Goal: Task Accomplishment & Management: Manage account settings

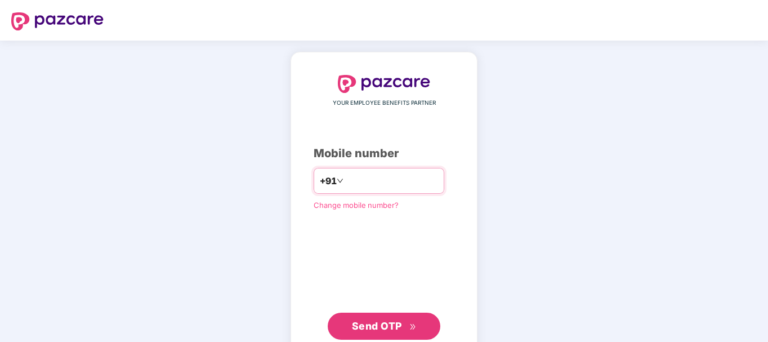
click at [388, 172] on input "number" at bounding box center [392, 181] width 92 height 18
type input "**********"
click at [402, 325] on span "Send OTP" at bounding box center [384, 326] width 65 height 16
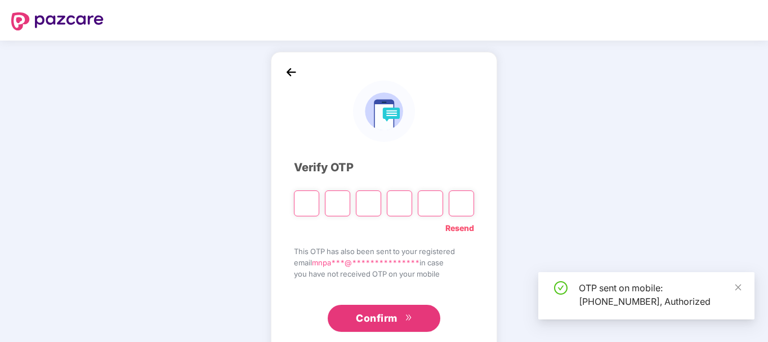
click at [311, 204] on input "Please enter verification code. Digit 1" at bounding box center [306, 203] width 25 height 26
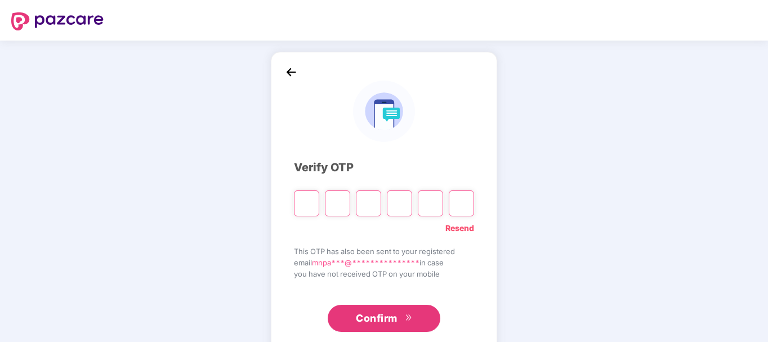
type input "*"
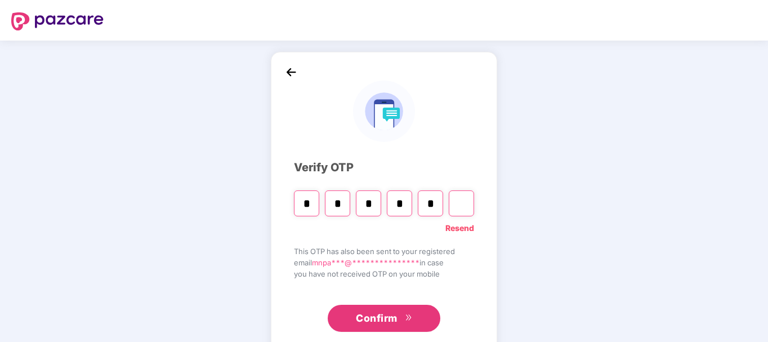
type input "*"
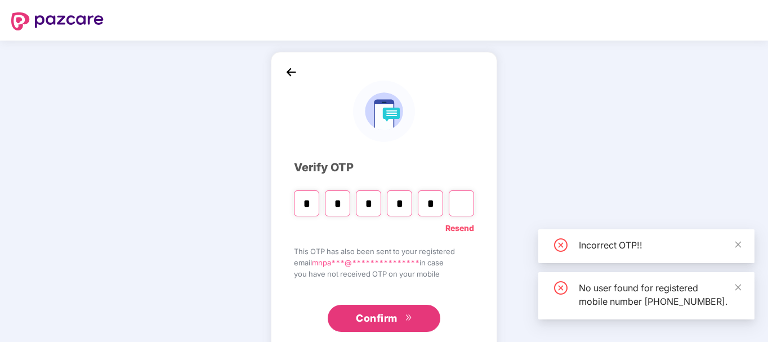
type input "*"
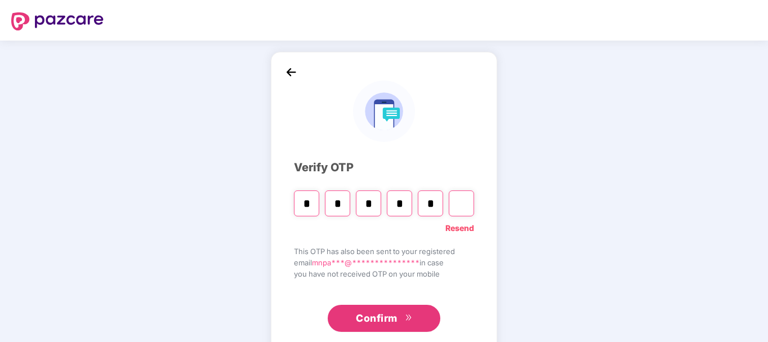
type input "*"
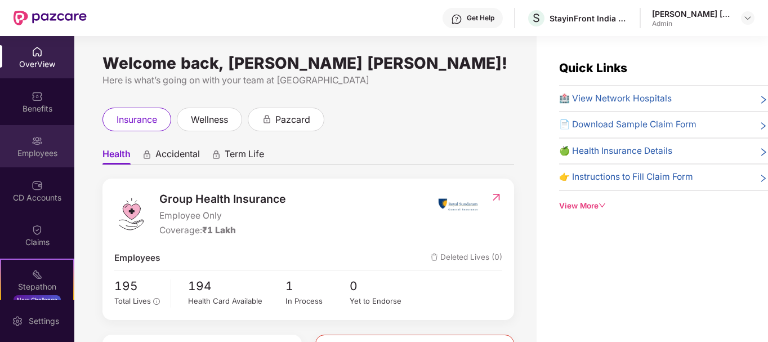
click at [52, 155] on div "Employees" at bounding box center [37, 152] width 74 height 11
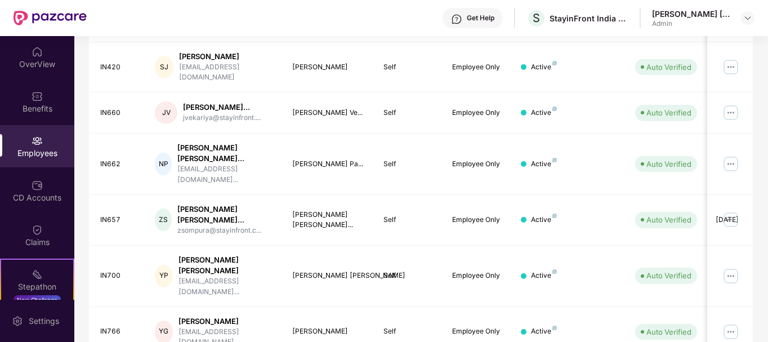
scroll to position [22, 0]
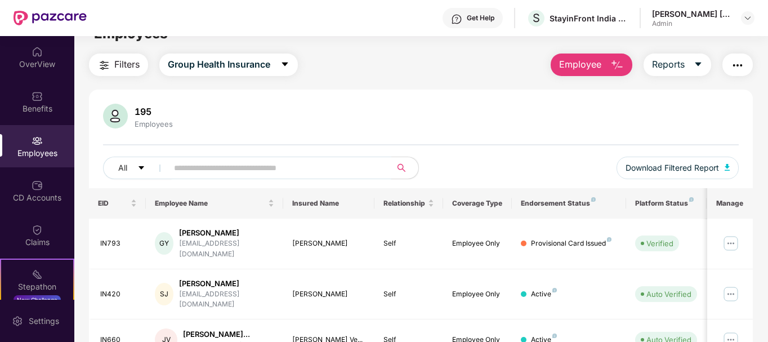
click at [323, 167] on input "text" at bounding box center [275, 167] width 202 height 17
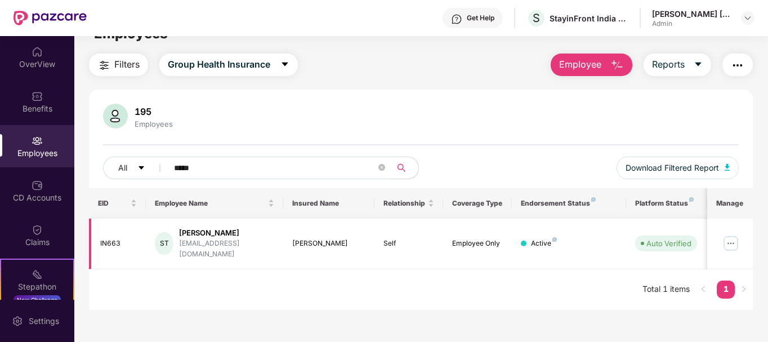
type input "*****"
click at [730, 236] on img at bounding box center [731, 243] width 18 height 18
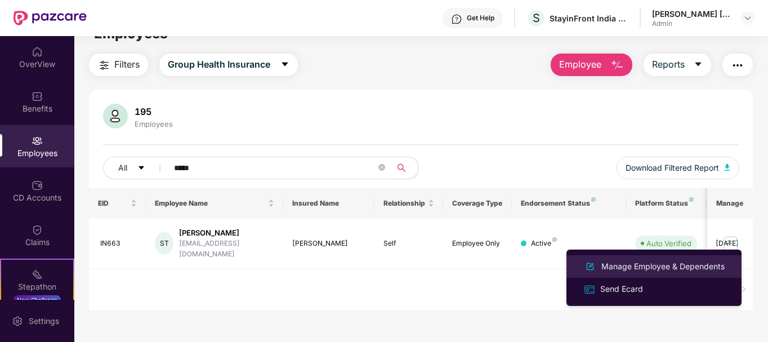
click at [637, 265] on div "Manage Employee & Dependents" at bounding box center [663, 266] width 128 height 12
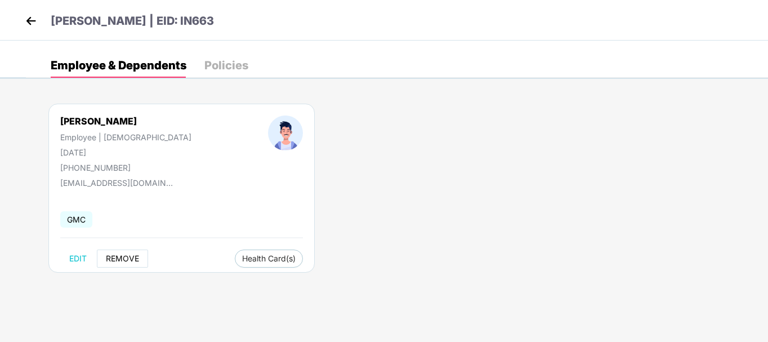
click at [122, 258] on span "REMOVE" at bounding box center [122, 258] width 33 height 9
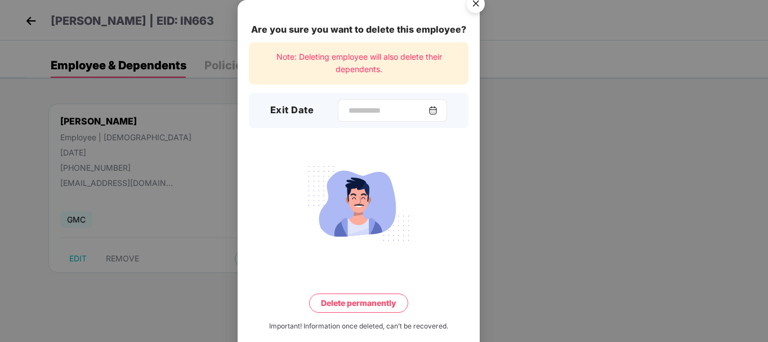
click at [437, 111] on img at bounding box center [432, 110] width 9 height 9
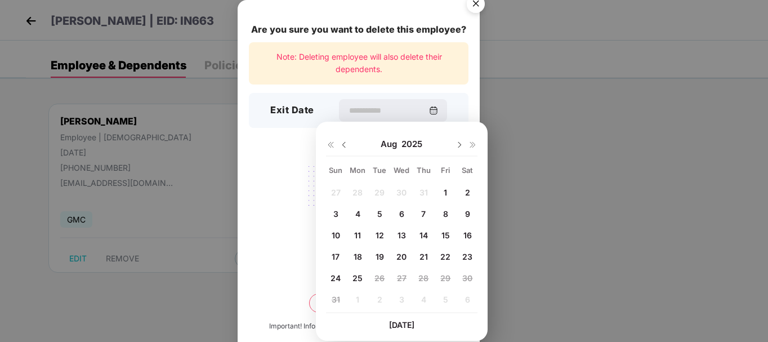
click at [447, 252] on span "22" at bounding box center [445, 257] width 10 height 10
type input "**********"
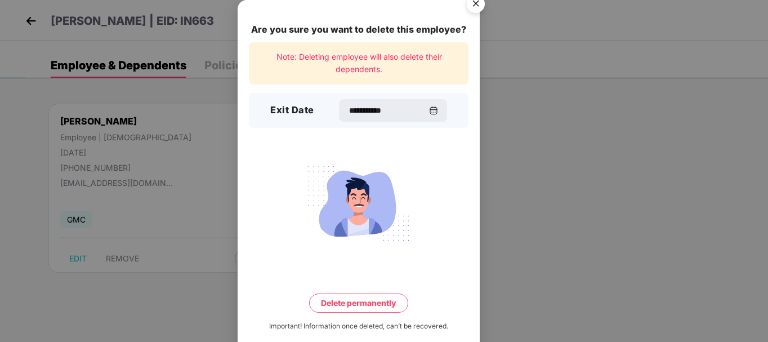
scroll to position [17, 0]
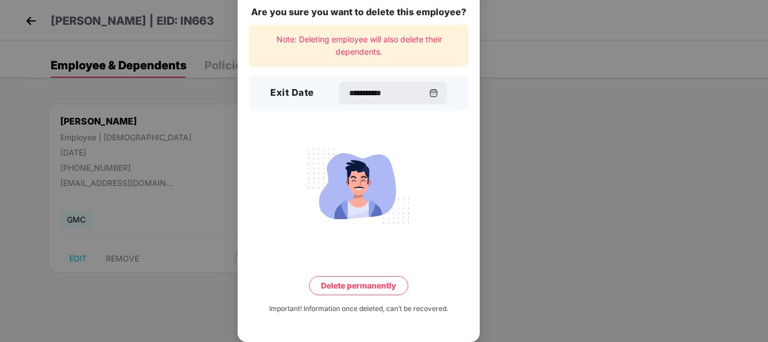
click at [375, 282] on button "Delete permanently" at bounding box center [358, 285] width 99 height 19
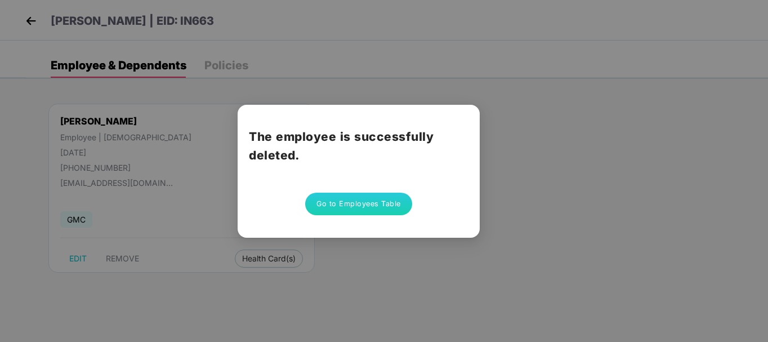
click at [363, 199] on button "Go to Employees Table" at bounding box center [358, 204] width 107 height 23
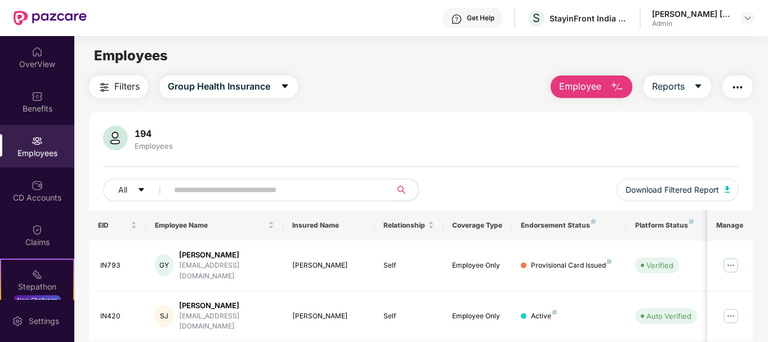
click at [362, 191] on input "text" at bounding box center [275, 189] width 202 height 17
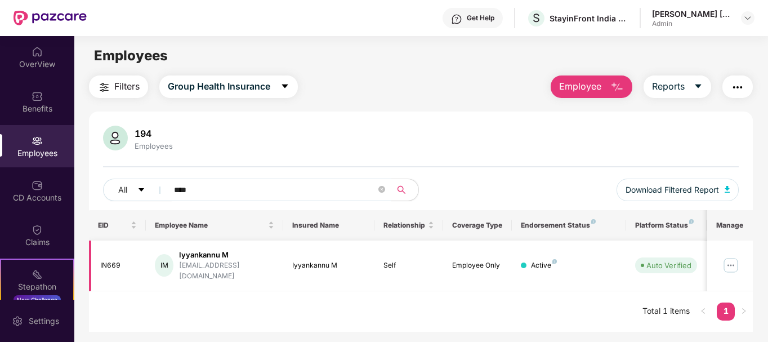
type input "****"
click at [727, 258] on img at bounding box center [731, 265] width 18 height 18
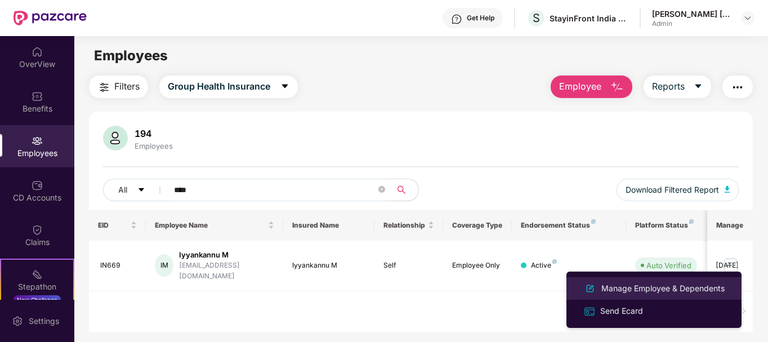
click at [608, 287] on div "Manage Employee & Dependents" at bounding box center [663, 288] width 128 height 12
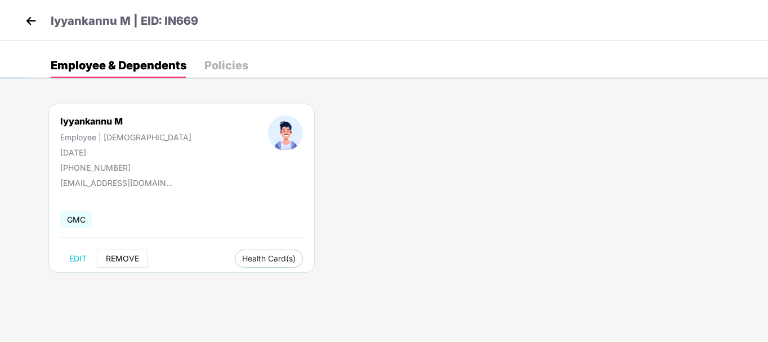
click at [121, 258] on span "REMOVE" at bounding box center [122, 258] width 33 height 9
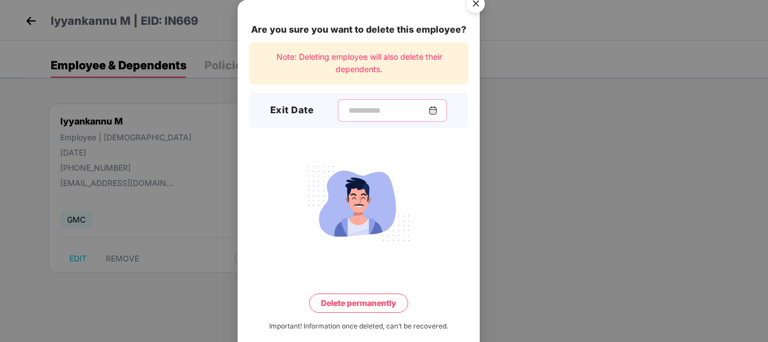
click at [402, 106] on input at bounding box center [387, 111] width 81 height 12
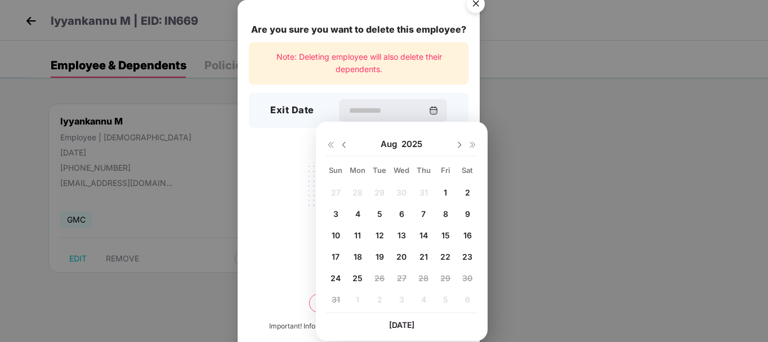
click at [360, 231] on span "11" at bounding box center [357, 235] width 7 height 10
type input "**********"
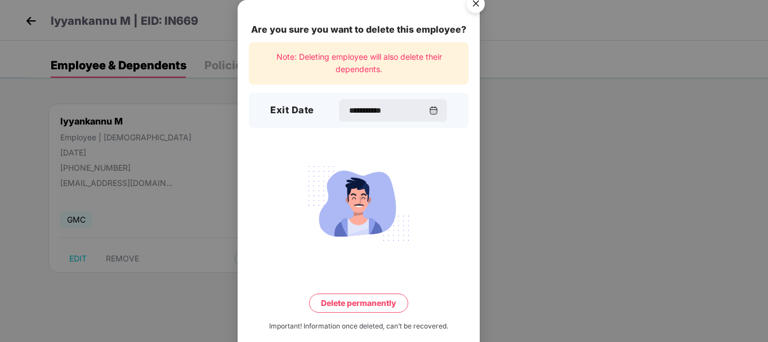
click at [356, 302] on button "Delete permanently" at bounding box center [358, 302] width 99 height 19
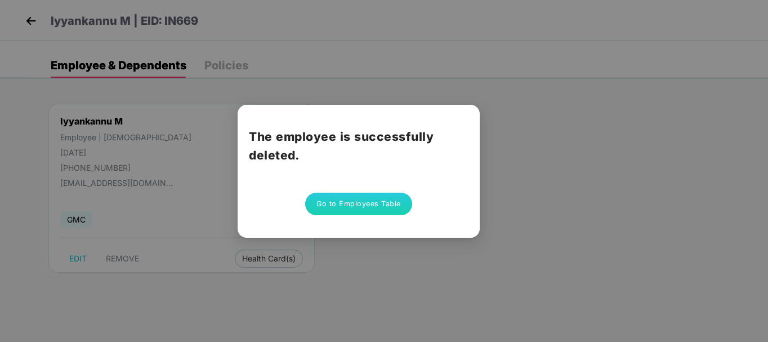
click at [359, 199] on button "Go to Employees Table" at bounding box center [358, 204] width 107 height 23
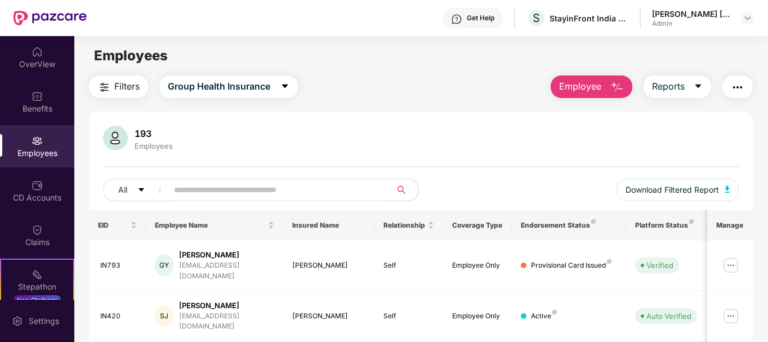
click at [214, 187] on input "text" at bounding box center [275, 189] width 202 height 17
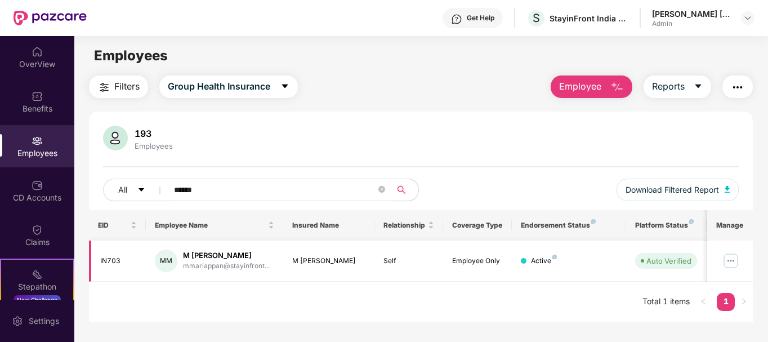
type input "******"
click at [731, 258] on img at bounding box center [731, 261] width 18 height 18
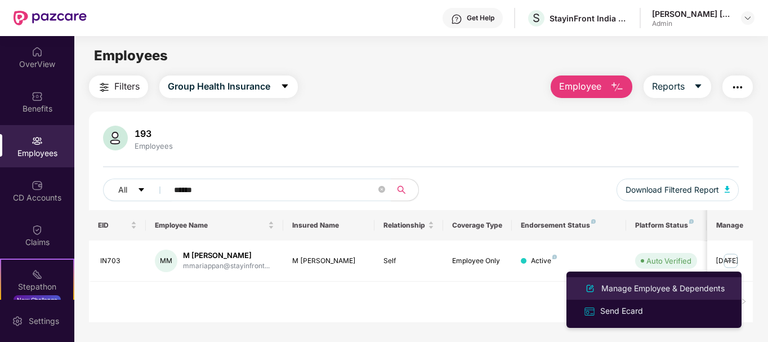
click at [616, 293] on div "Manage Employee & Dependents" at bounding box center [663, 288] width 128 height 12
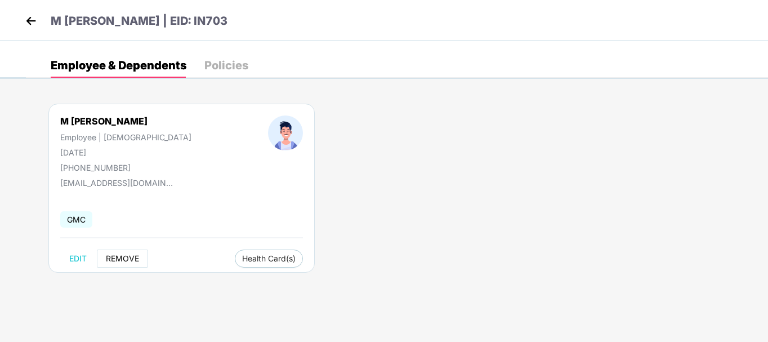
click at [117, 257] on span "REMOVE" at bounding box center [122, 258] width 33 height 9
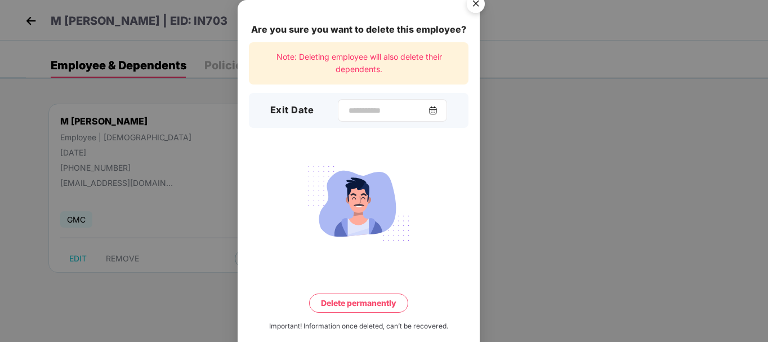
click at [373, 117] on div at bounding box center [392, 110] width 109 height 23
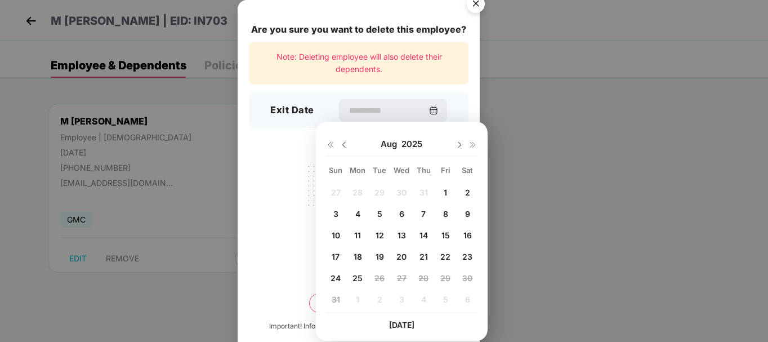
click at [445, 257] on span "22" at bounding box center [445, 257] width 10 height 10
type input "**********"
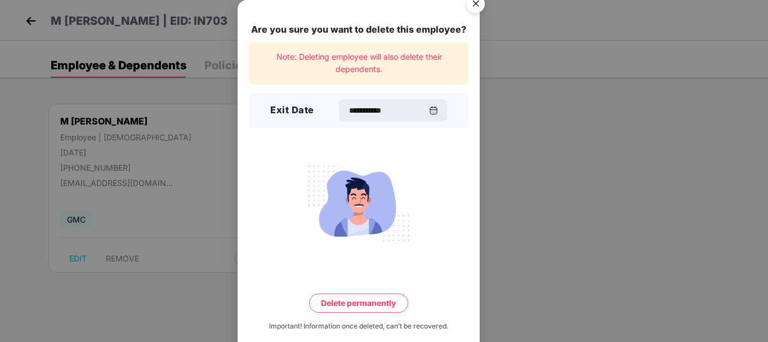
click at [375, 304] on button "Delete permanently" at bounding box center [358, 302] width 99 height 19
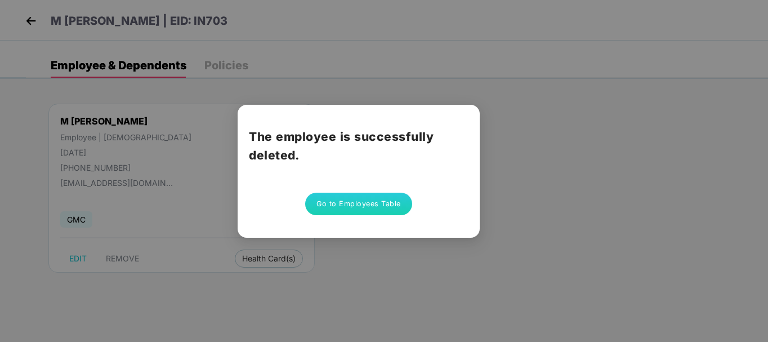
click at [361, 205] on button "Go to Employees Table" at bounding box center [358, 204] width 107 height 23
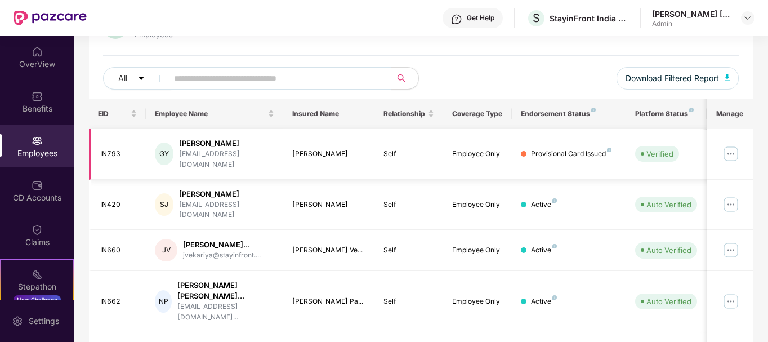
scroll to position [113, 0]
click at [226, 76] on input "text" at bounding box center [275, 77] width 202 height 17
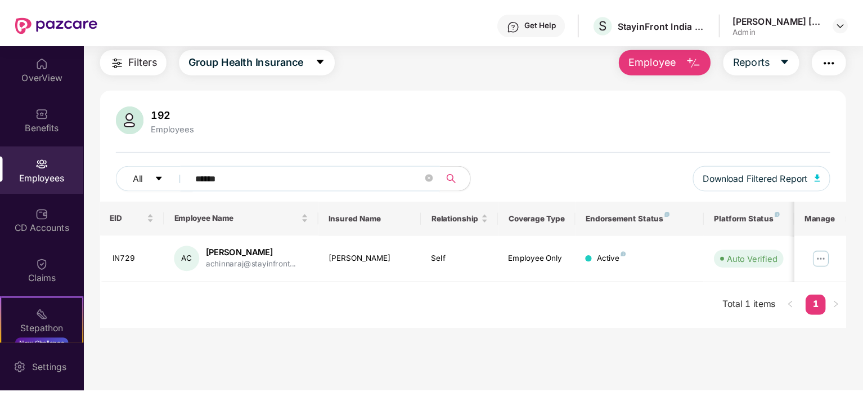
scroll to position [36, 0]
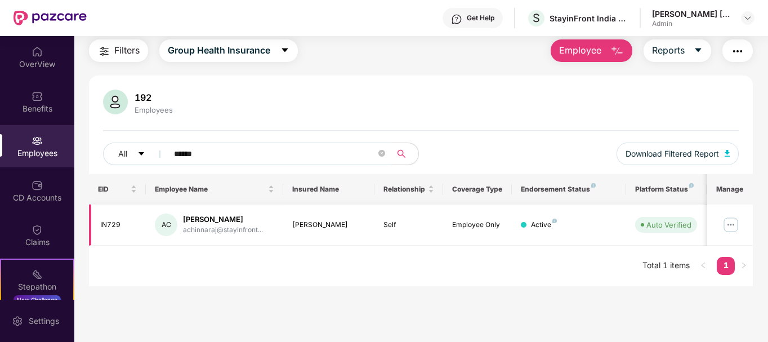
type input "******"
click at [735, 225] on img at bounding box center [731, 225] width 18 height 18
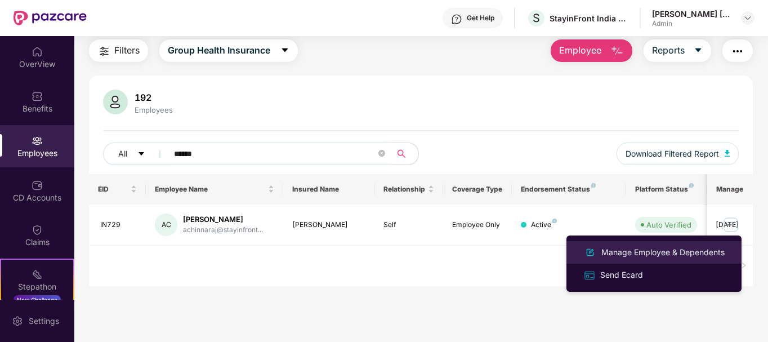
click at [625, 248] on div "Manage Employee & Dependents" at bounding box center [663, 252] width 128 height 12
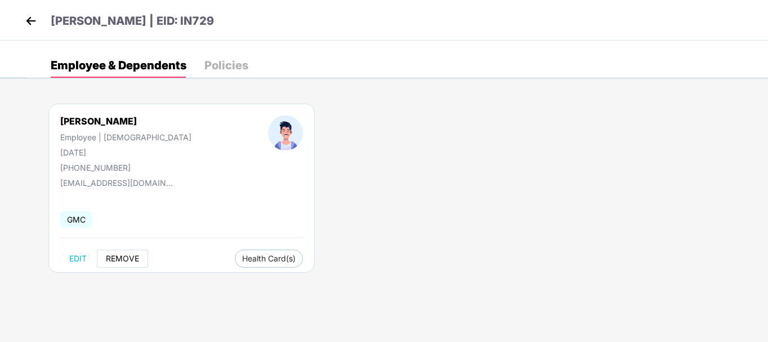
click at [123, 263] on button "REMOVE" at bounding box center [122, 258] width 51 height 18
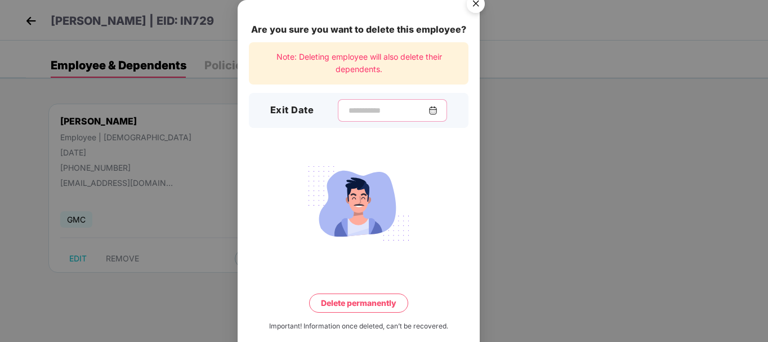
click at [387, 111] on input at bounding box center [387, 111] width 81 height 12
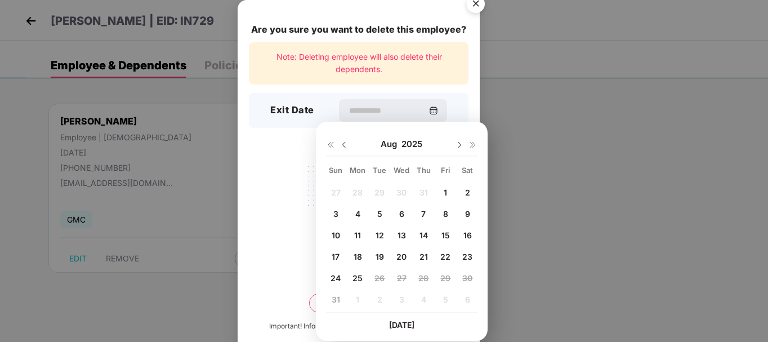
click at [442, 259] on span "22" at bounding box center [445, 257] width 10 height 10
type input "**********"
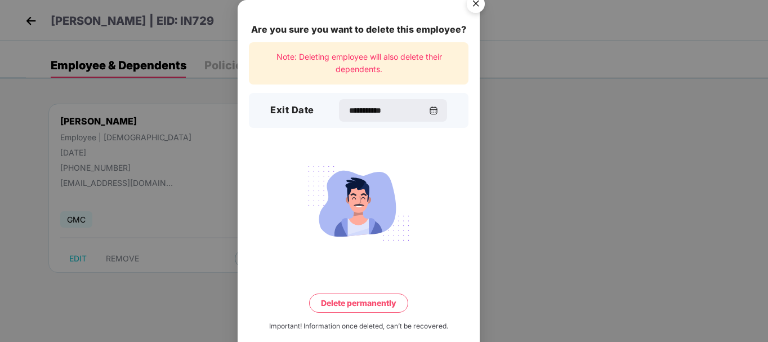
click at [357, 299] on button "Delete permanently" at bounding box center [358, 302] width 99 height 19
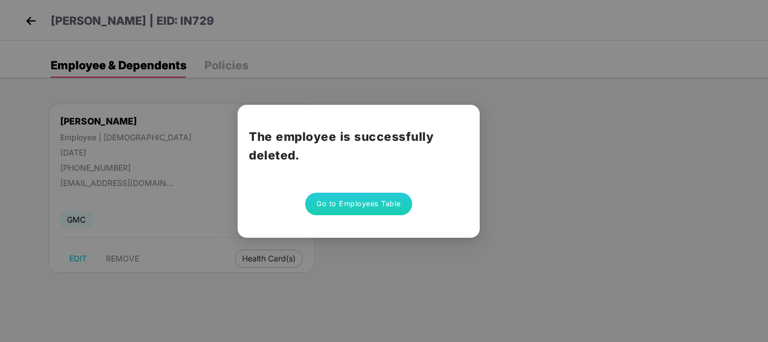
click at [516, 185] on div "The employee is successfully deleted. Go to Employees Table" at bounding box center [384, 171] width 768 height 342
click at [383, 204] on button "Go to Employees Table" at bounding box center [358, 204] width 107 height 23
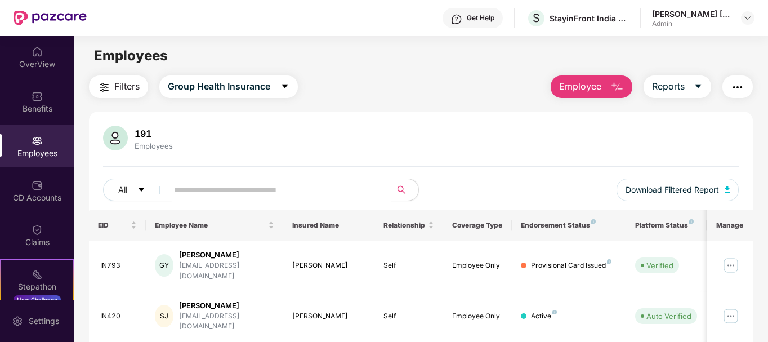
click at [209, 193] on input "text" at bounding box center [275, 189] width 202 height 17
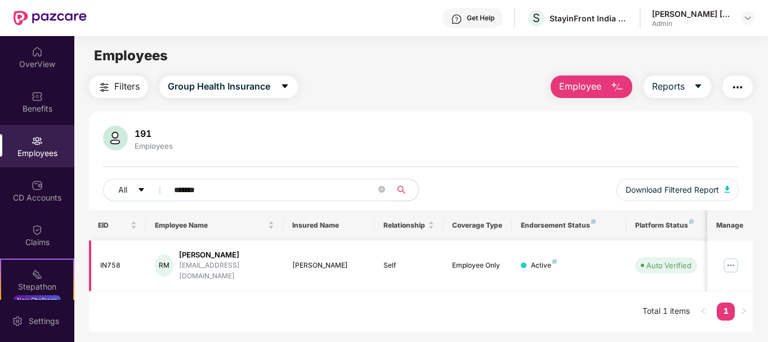
type input "*******"
click at [732, 259] on img at bounding box center [731, 265] width 18 height 18
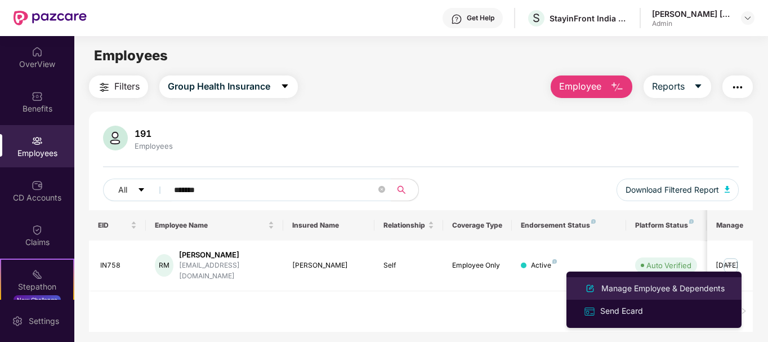
click at [615, 289] on div "Manage Employee & Dependents" at bounding box center [663, 288] width 128 height 12
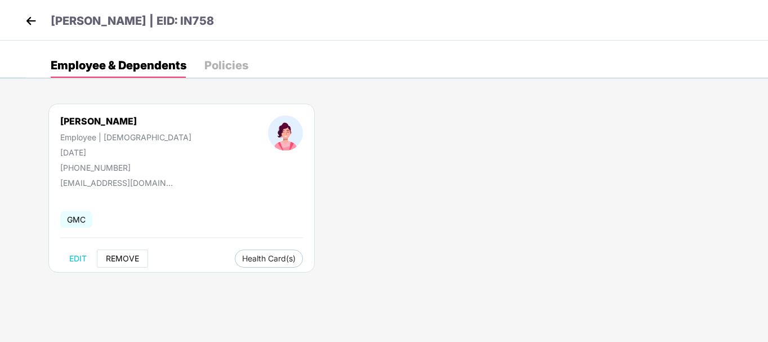
click at [123, 253] on button "REMOVE" at bounding box center [122, 258] width 51 height 18
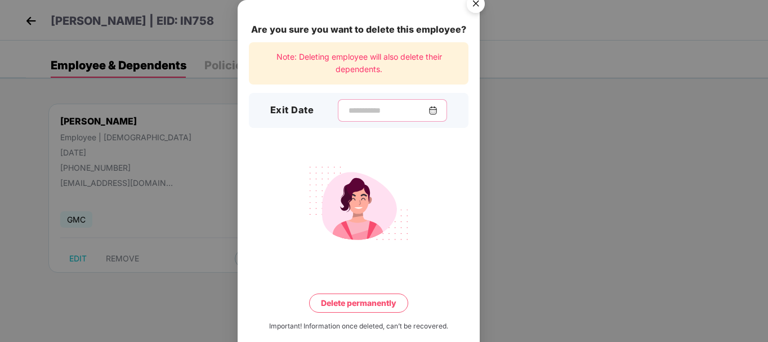
click at [387, 116] on input at bounding box center [387, 111] width 81 height 12
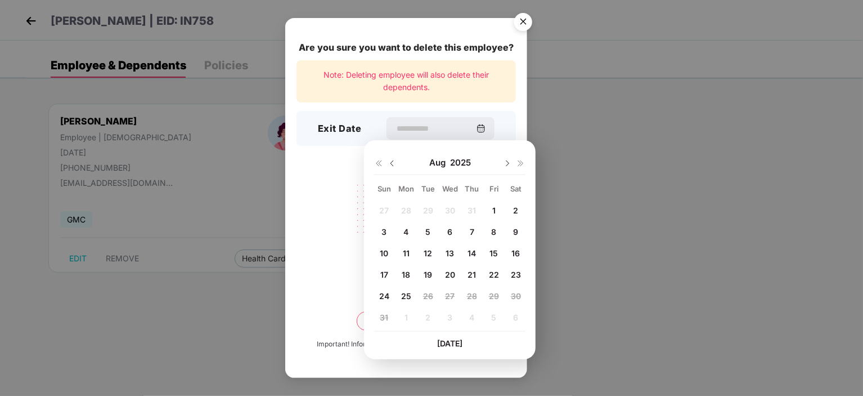
click at [474, 256] on span "14" at bounding box center [472, 253] width 8 height 10
type input "**********"
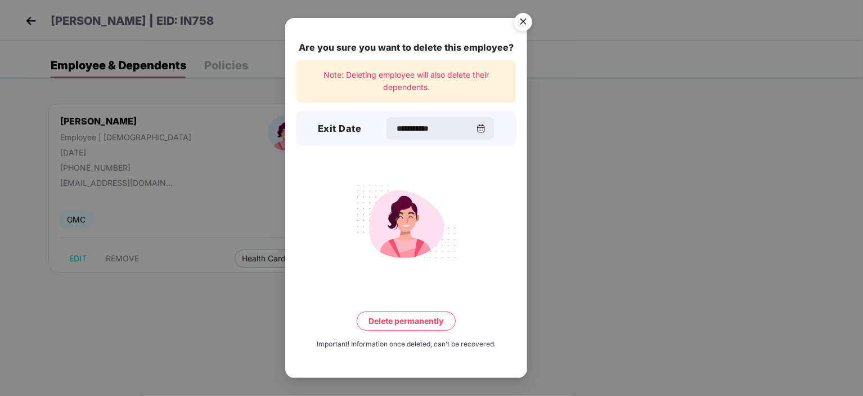
click at [421, 320] on button "Delete permanently" at bounding box center [406, 320] width 99 height 19
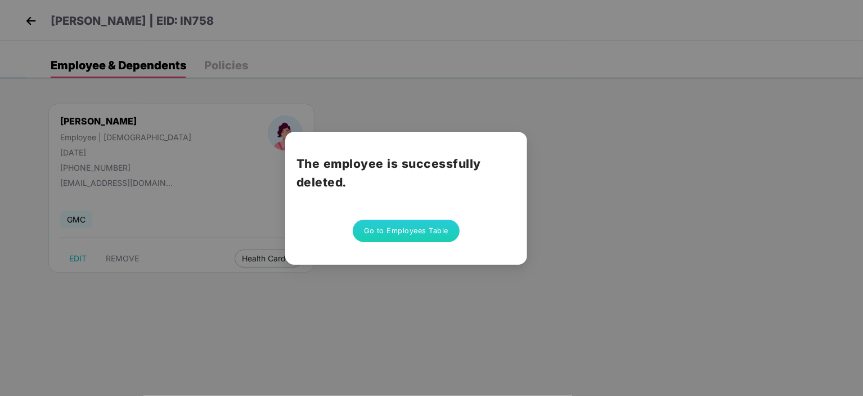
click at [373, 225] on button "Go to Employees Table" at bounding box center [406, 231] width 107 height 23
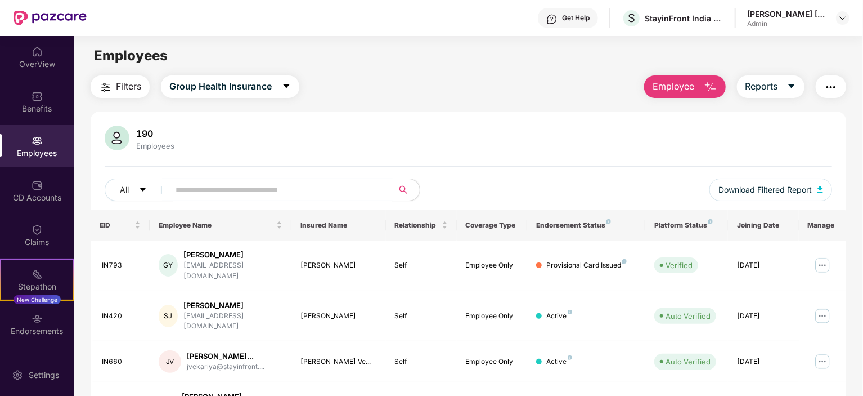
click at [305, 188] on input "text" at bounding box center [277, 189] width 202 height 17
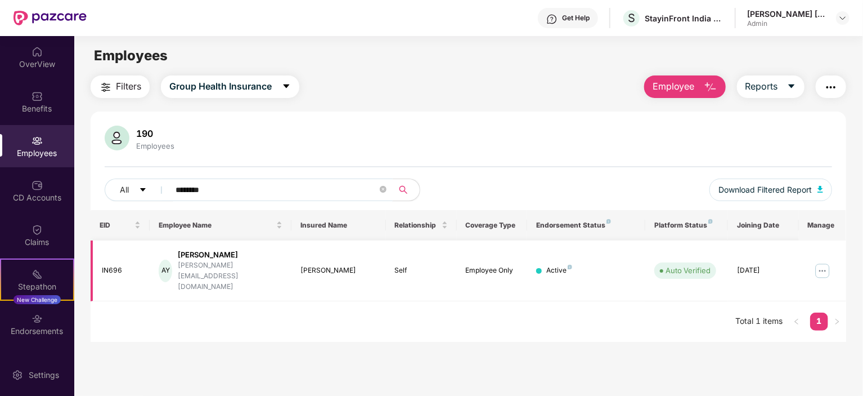
type input "********"
click at [767, 262] on img at bounding box center [823, 271] width 18 height 18
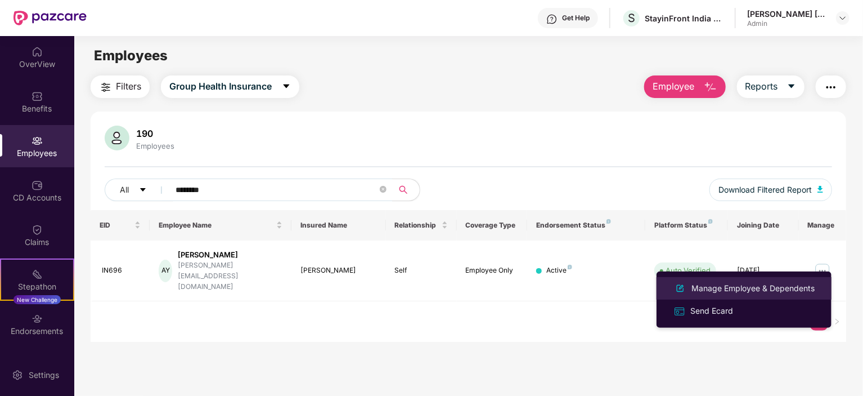
click at [732, 285] on div "Manage Employee & Dependents" at bounding box center [754, 288] width 128 height 12
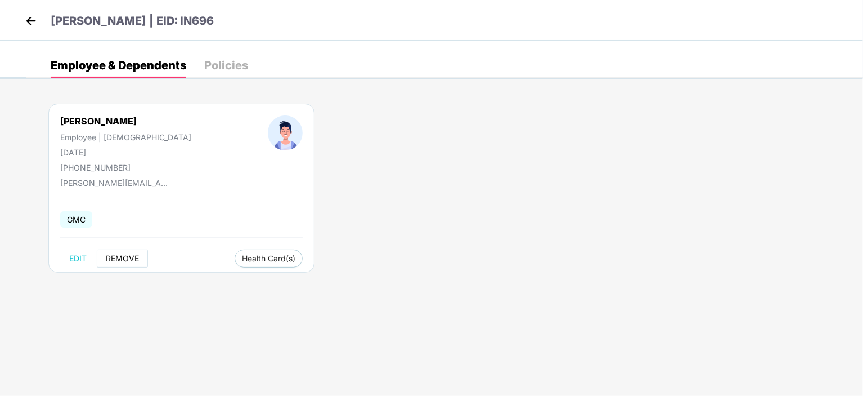
click at [117, 259] on span "REMOVE" at bounding box center [122, 258] width 33 height 9
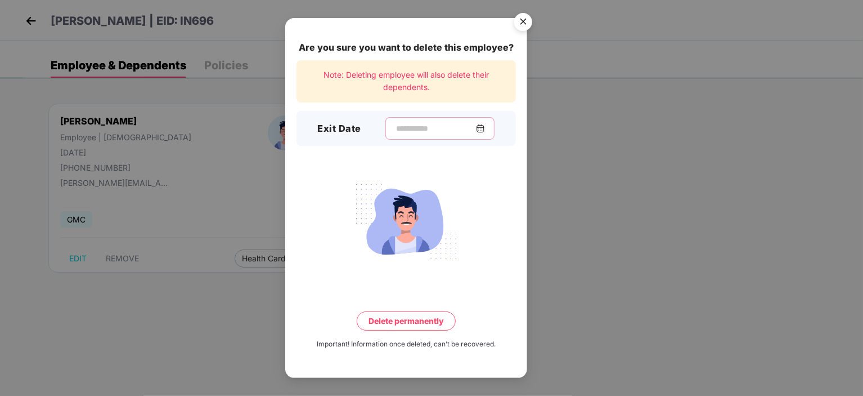
click at [401, 131] on input at bounding box center [435, 129] width 81 height 12
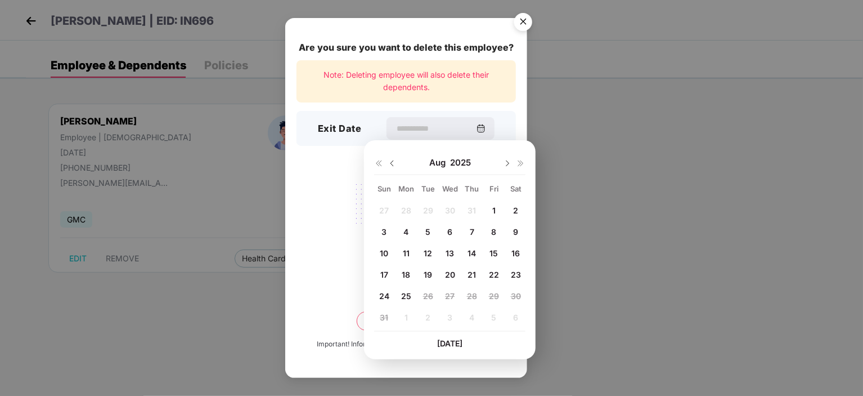
click at [475, 247] on div "14" at bounding box center [472, 253] width 17 height 17
type input "**********"
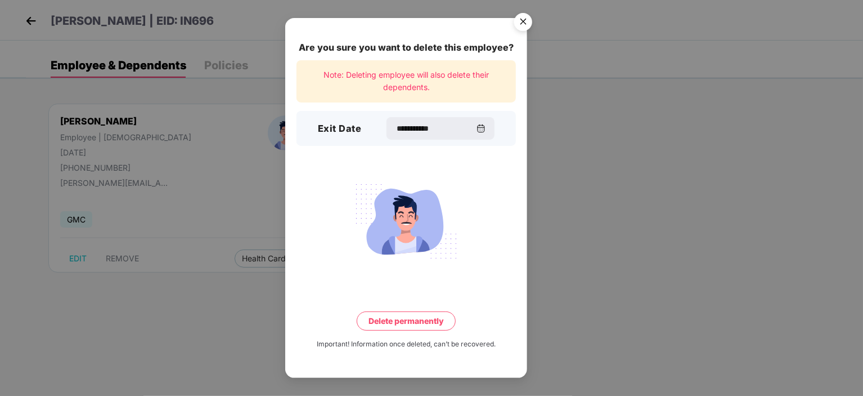
click at [410, 323] on button "Delete permanently" at bounding box center [406, 320] width 99 height 19
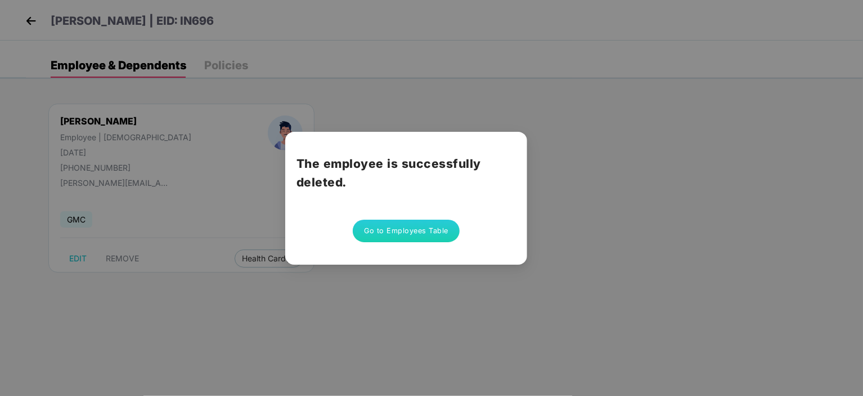
click at [391, 231] on button "Go to Employees Table" at bounding box center [406, 231] width 107 height 23
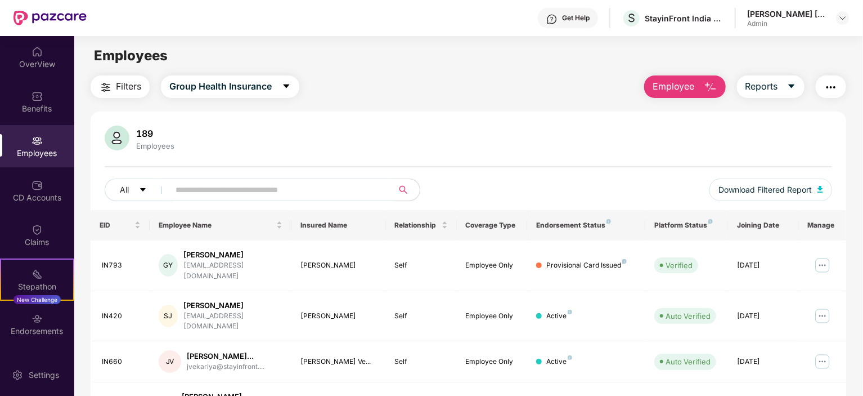
click at [270, 184] on input "text" at bounding box center [277, 189] width 202 height 17
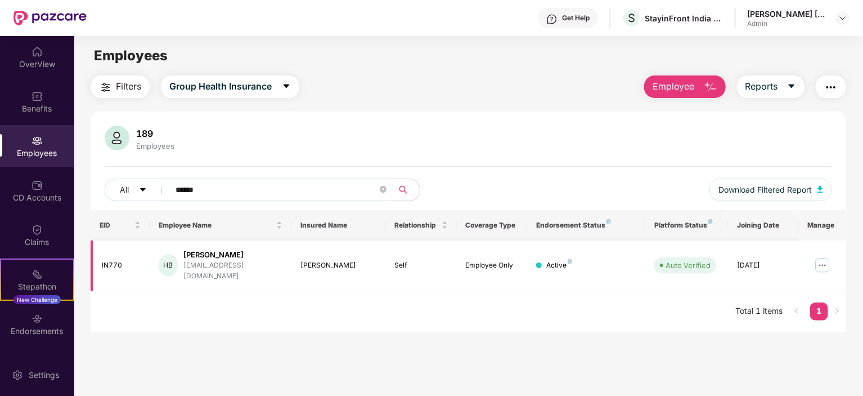
type input "******"
click at [767, 256] on img at bounding box center [823, 265] width 18 height 18
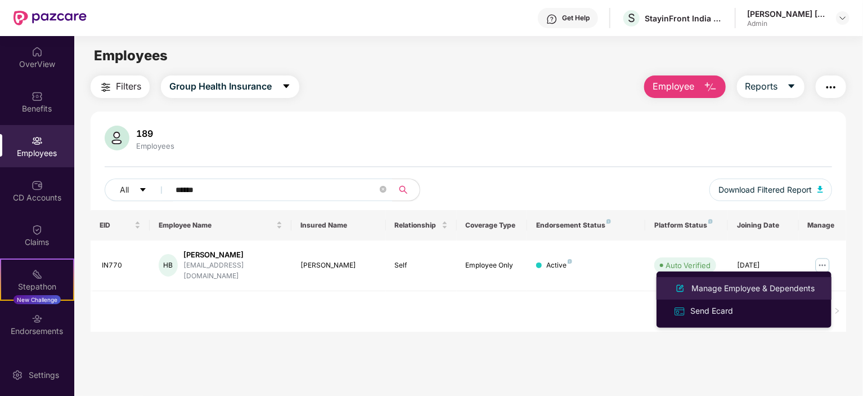
click at [723, 289] on div "Manage Employee & Dependents" at bounding box center [754, 288] width 128 height 12
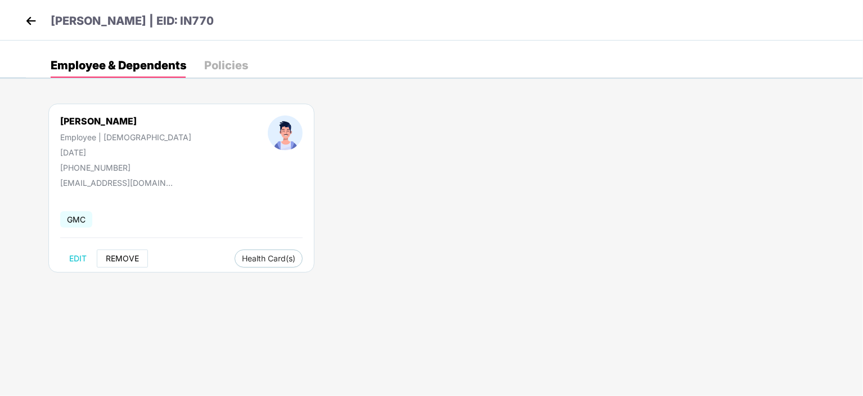
click at [117, 252] on button "REMOVE" at bounding box center [122, 258] width 51 height 18
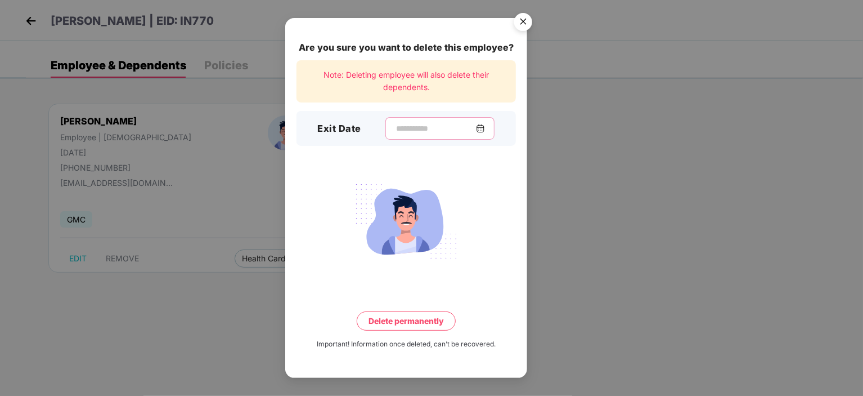
click at [408, 130] on input at bounding box center [435, 129] width 81 height 12
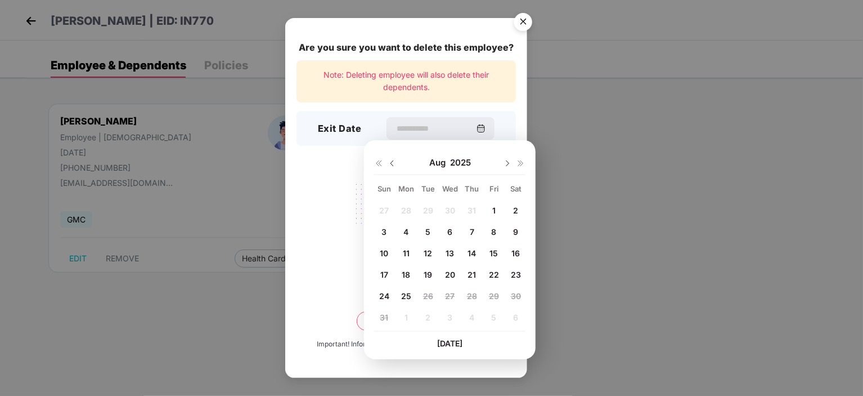
click at [402, 252] on div "11" at bounding box center [406, 253] width 17 height 17
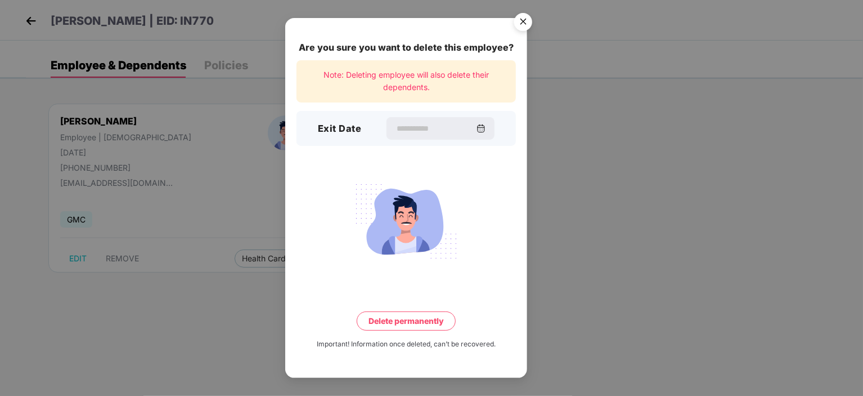
type input "**********"
click at [399, 319] on button "Delete permanently" at bounding box center [406, 320] width 99 height 19
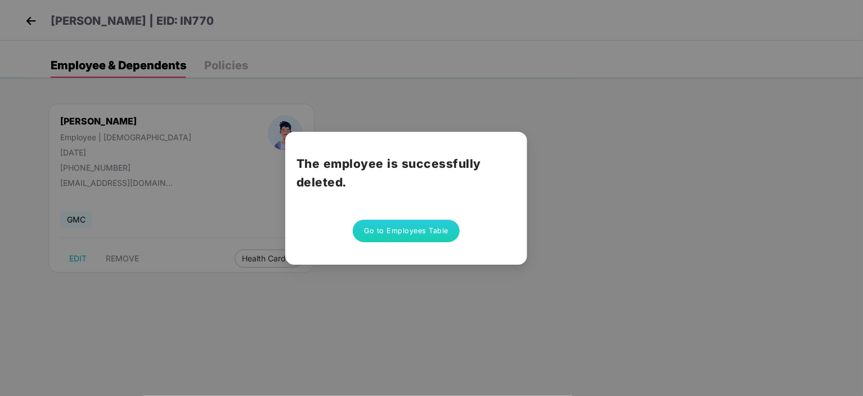
click at [408, 226] on button "Go to Employees Table" at bounding box center [406, 231] width 107 height 23
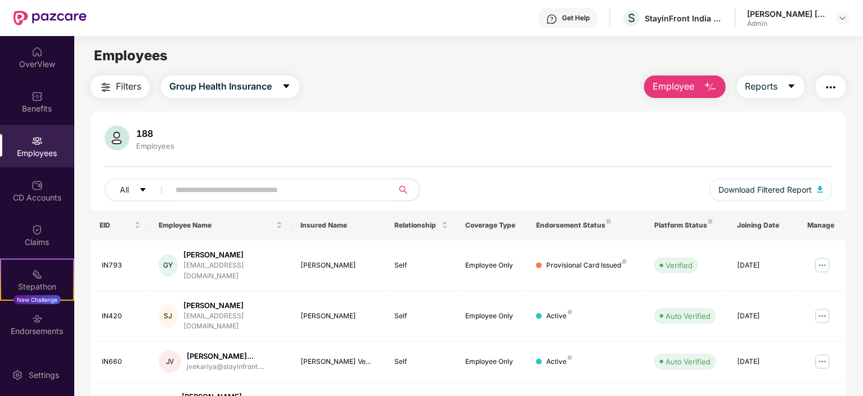
click at [268, 187] on input "text" at bounding box center [277, 189] width 202 height 17
click at [36, 164] on div "Employees" at bounding box center [37, 146] width 74 height 42
click at [29, 148] on div "Employees" at bounding box center [37, 152] width 74 height 11
click at [767, 86] on img "button" at bounding box center [832, 87] width 14 height 14
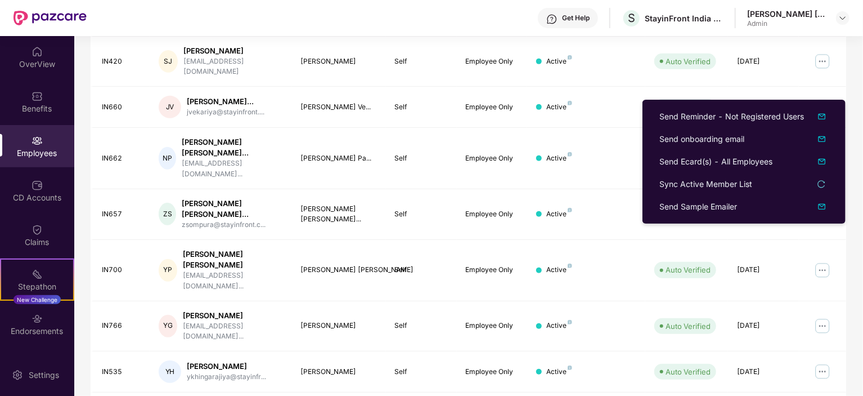
scroll to position [281, 0]
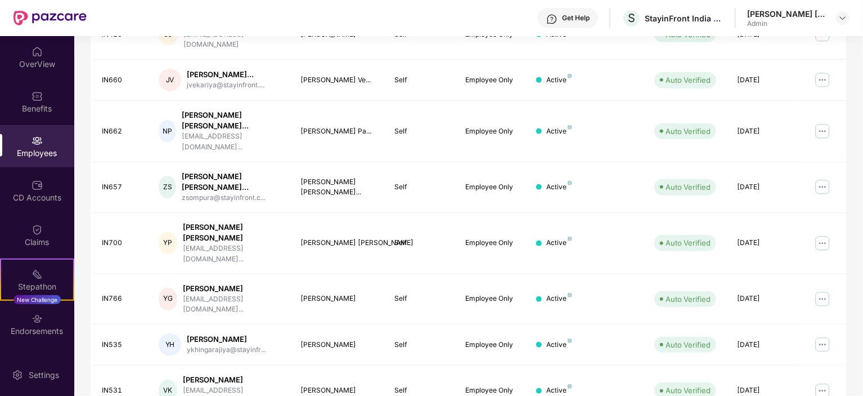
click at [36, 154] on div "Employees" at bounding box center [37, 152] width 74 height 11
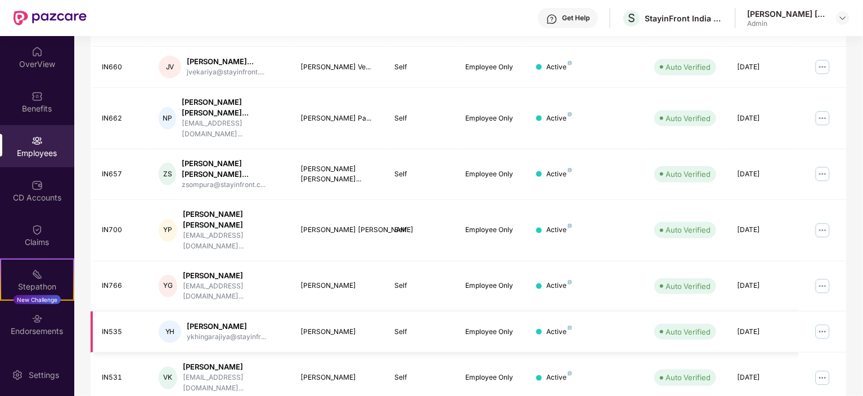
scroll to position [0, 0]
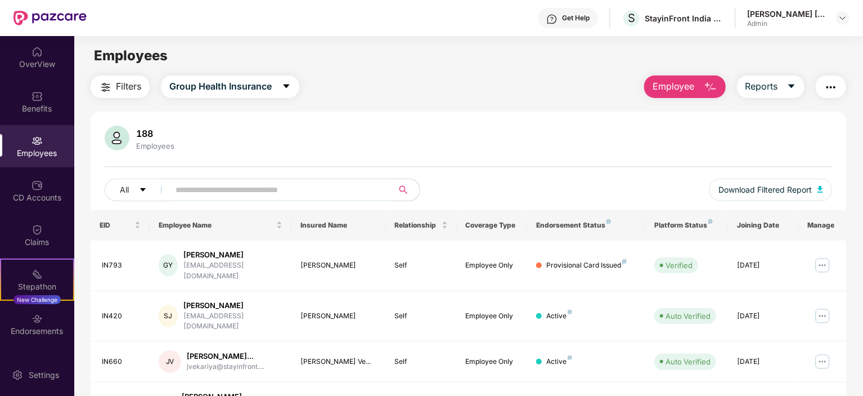
click at [260, 192] on input "text" at bounding box center [277, 189] width 202 height 17
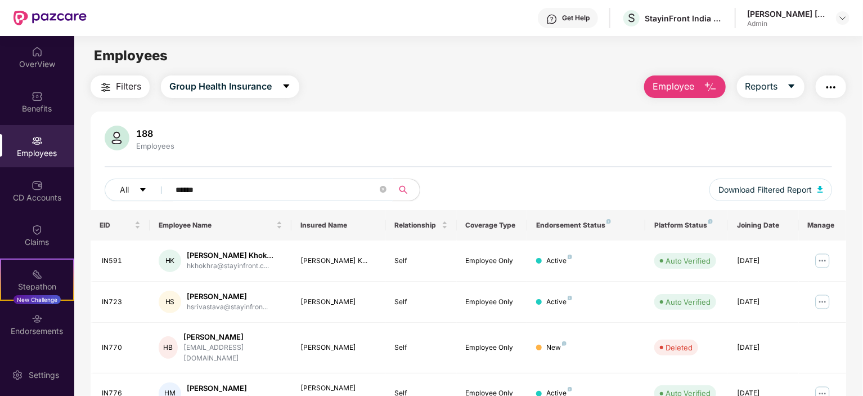
type input "*******"
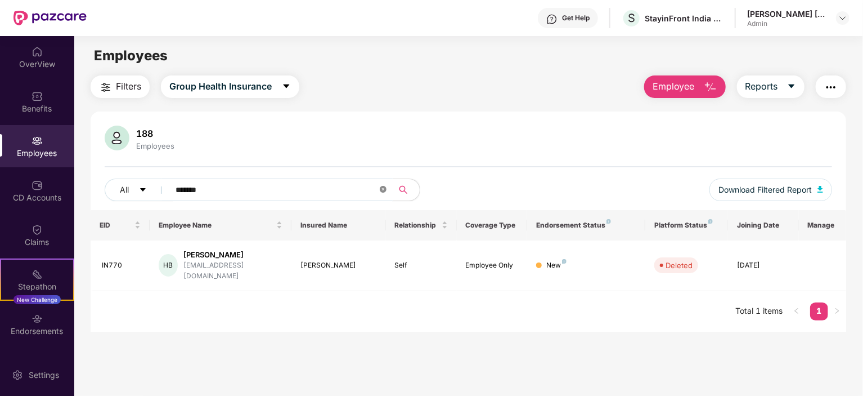
click at [383, 189] on icon "close-circle" at bounding box center [383, 189] width 7 height 7
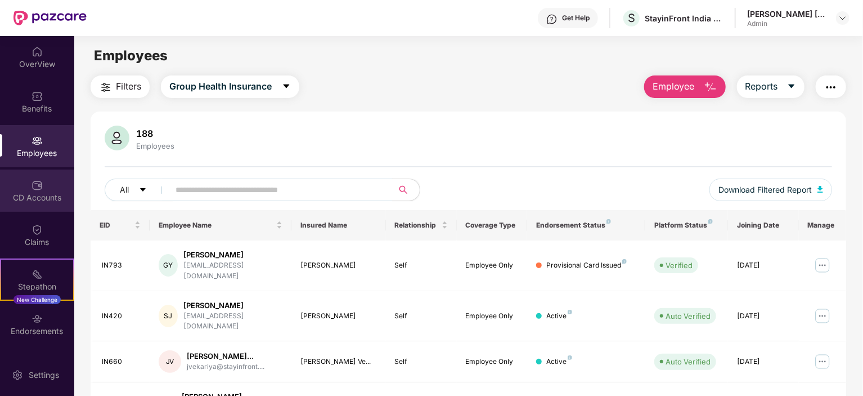
click at [38, 197] on div "CD Accounts" at bounding box center [37, 197] width 74 height 11
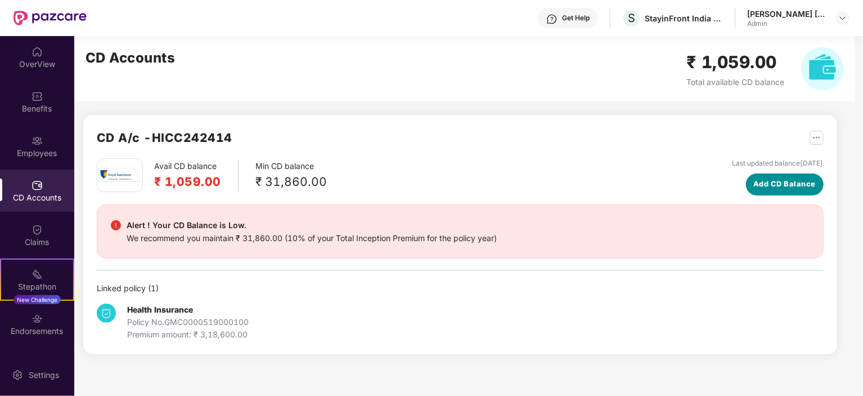
click at [767, 182] on span "Add CD Balance" at bounding box center [785, 183] width 62 height 11
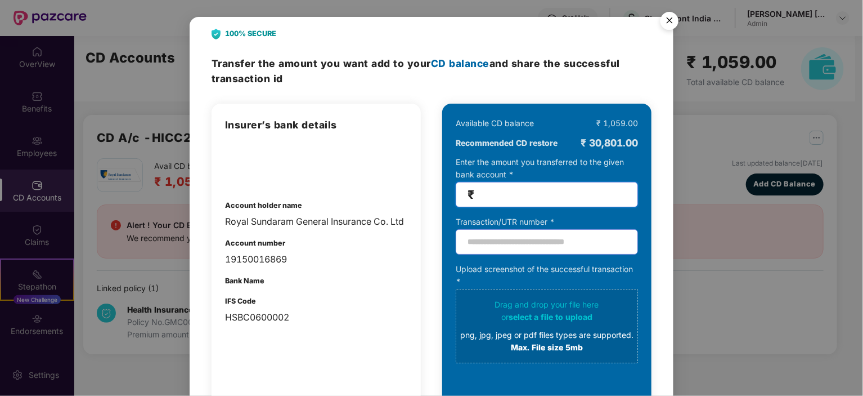
click at [534, 195] on input "number" at bounding box center [552, 194] width 150 height 13
type input "*****"
click at [504, 246] on input "text" at bounding box center [547, 241] width 182 height 25
paste input "**********"
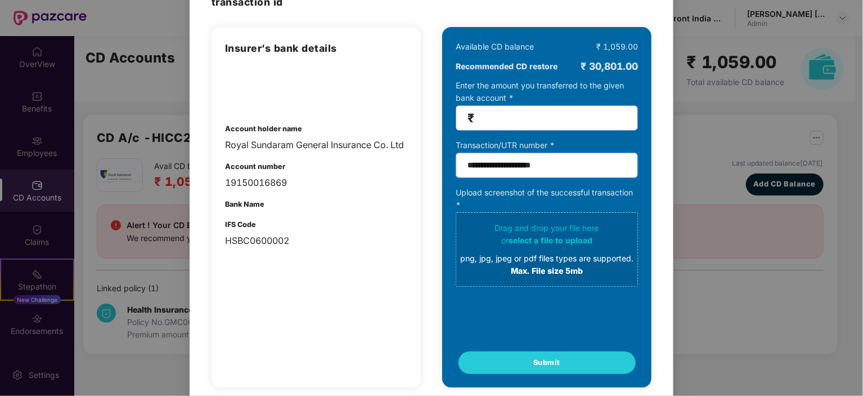
scroll to position [95, 0]
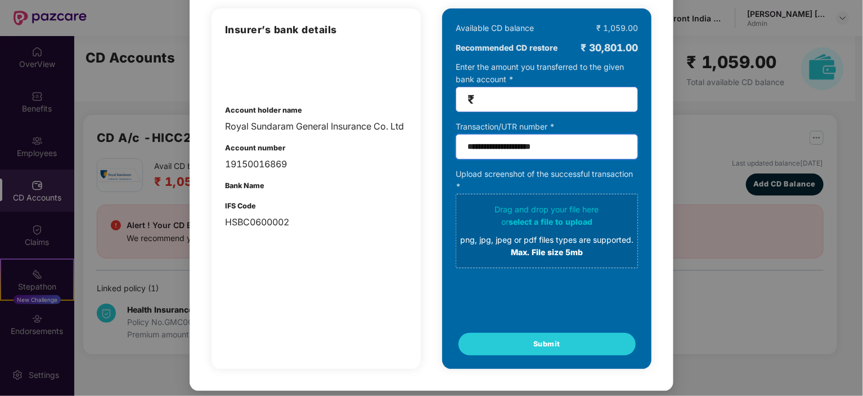
type input "**********"
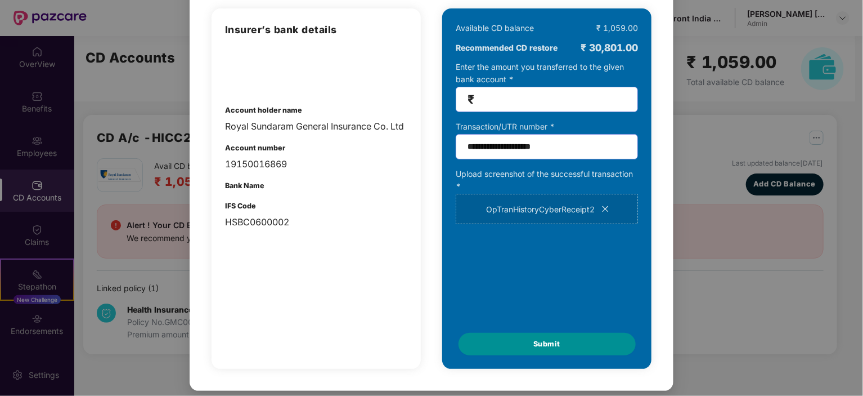
click at [558, 341] on span "Submit" at bounding box center [547, 343] width 27 height 11
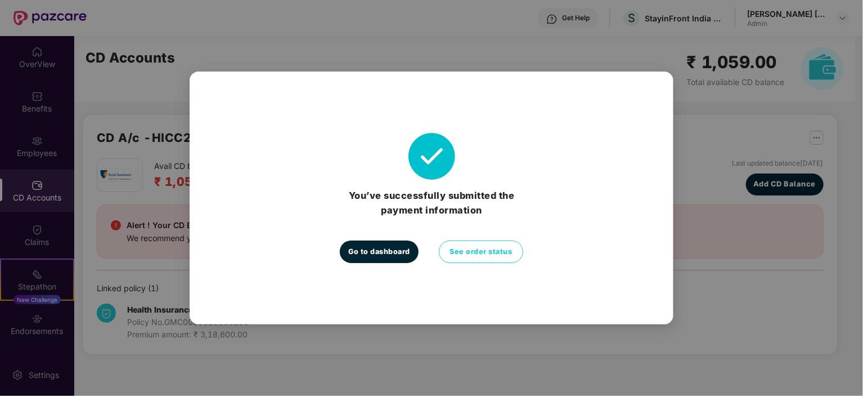
click at [374, 247] on span "Go to dashboard" at bounding box center [379, 251] width 62 height 11
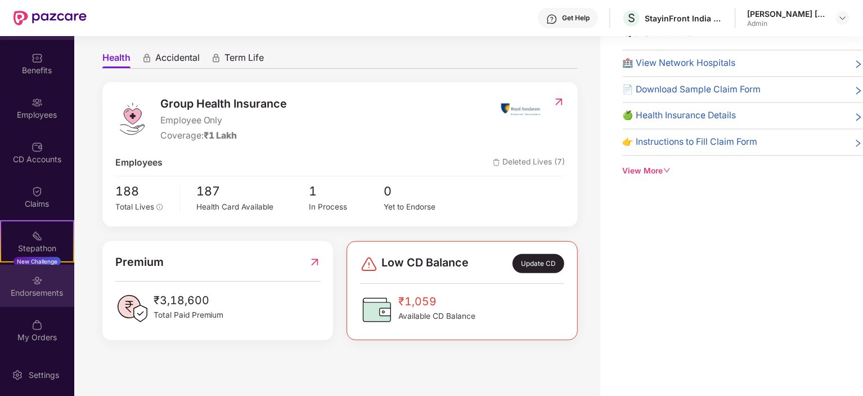
scroll to position [0, 0]
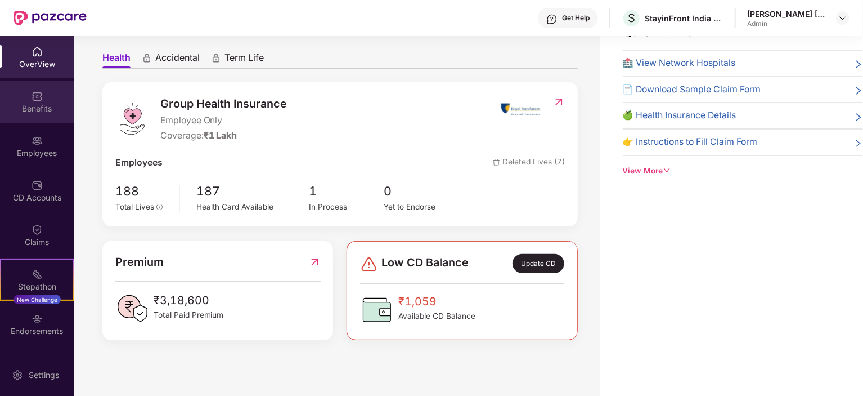
click at [41, 110] on div "Benefits" at bounding box center [37, 108] width 74 height 11
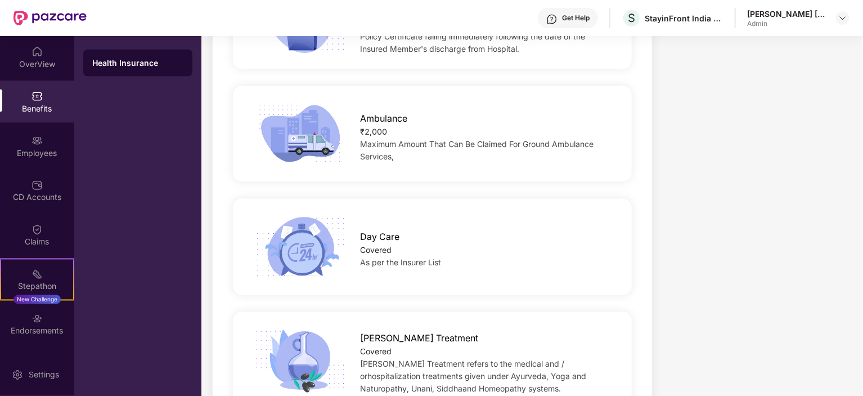
scroll to position [1013, 0]
